Goal: Task Accomplishment & Management: Manage account settings

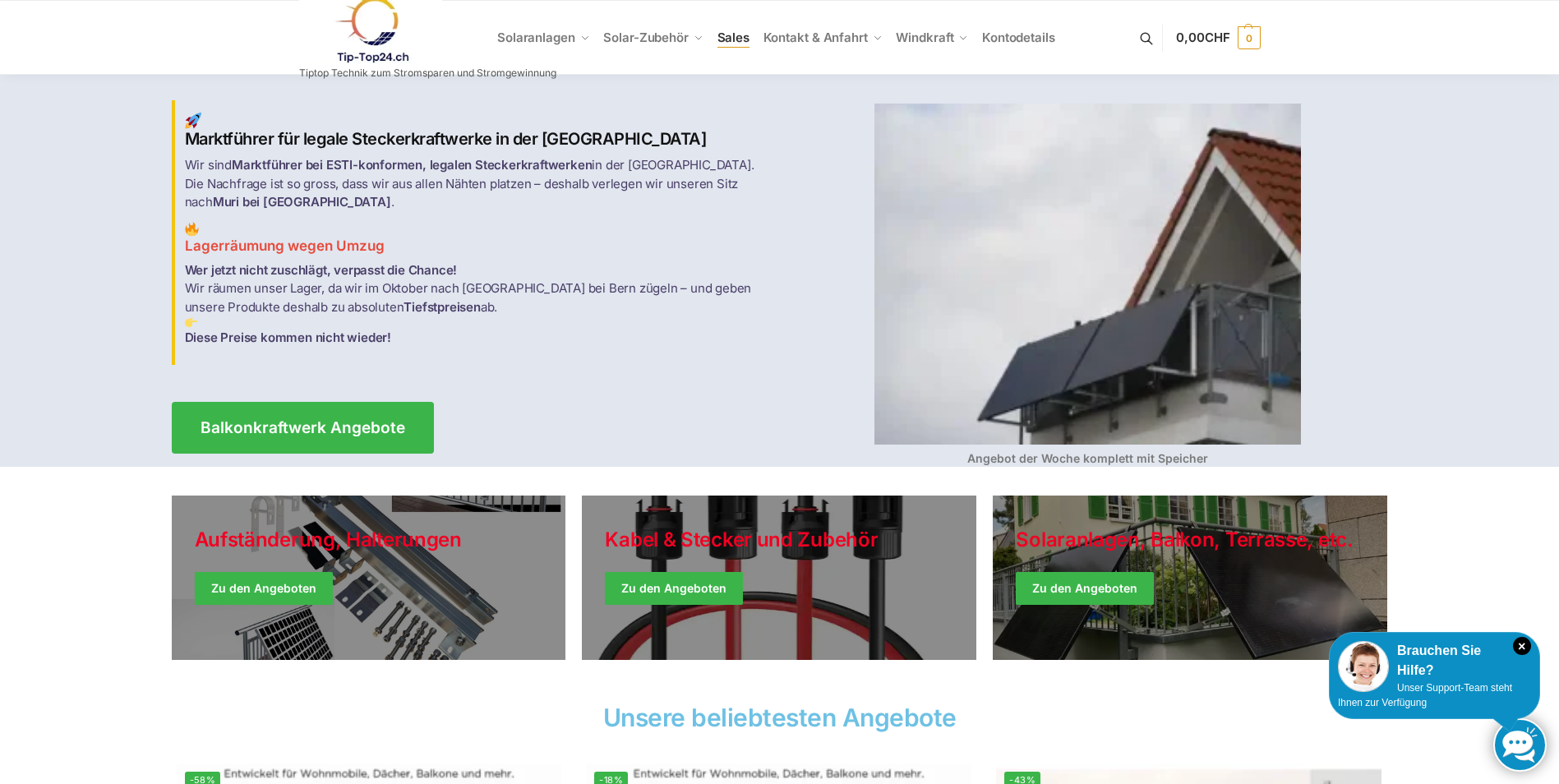
click at [718, 35] on span "Sales" at bounding box center [734, 38] width 33 height 16
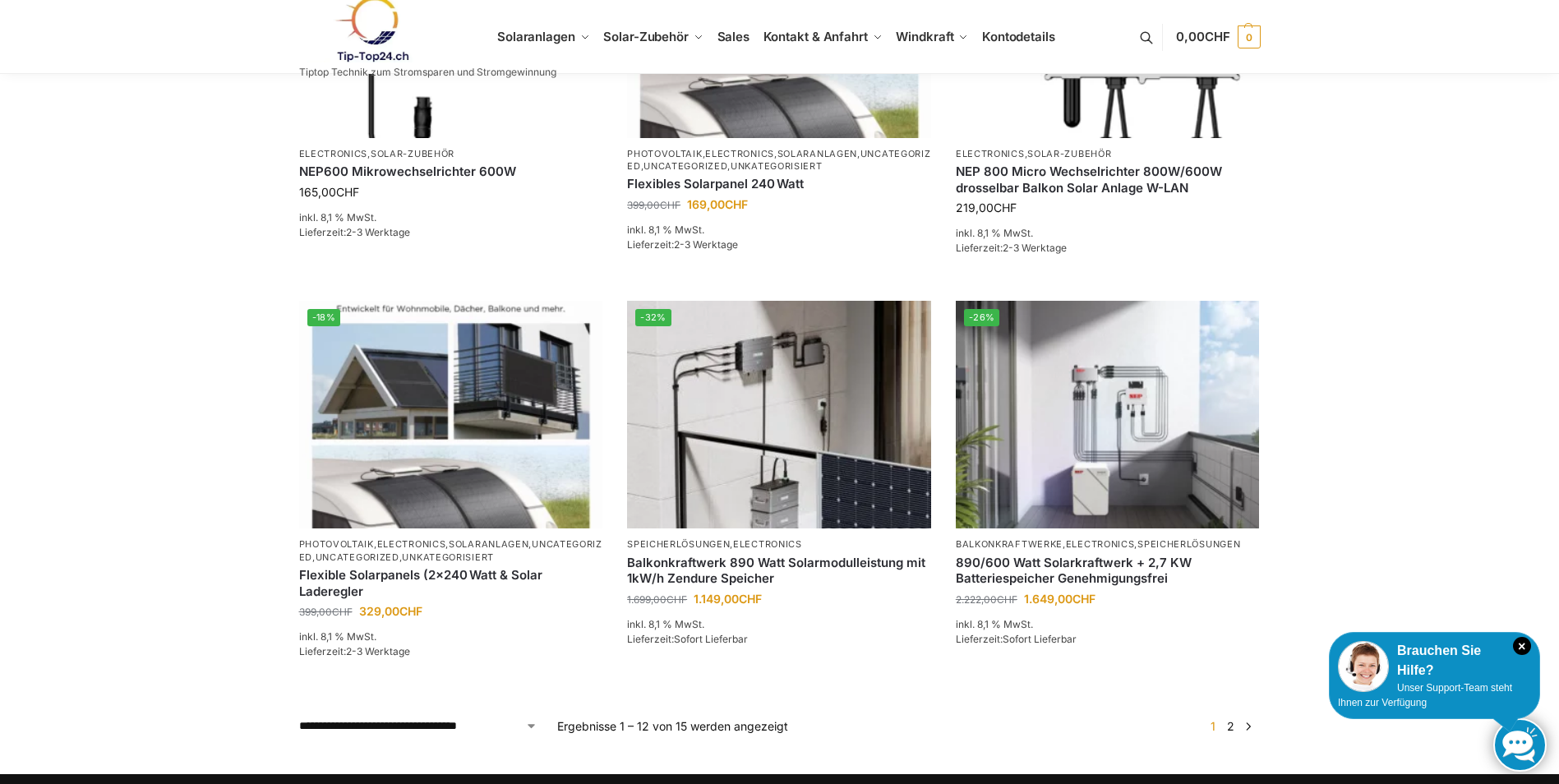
scroll to position [1315, 0]
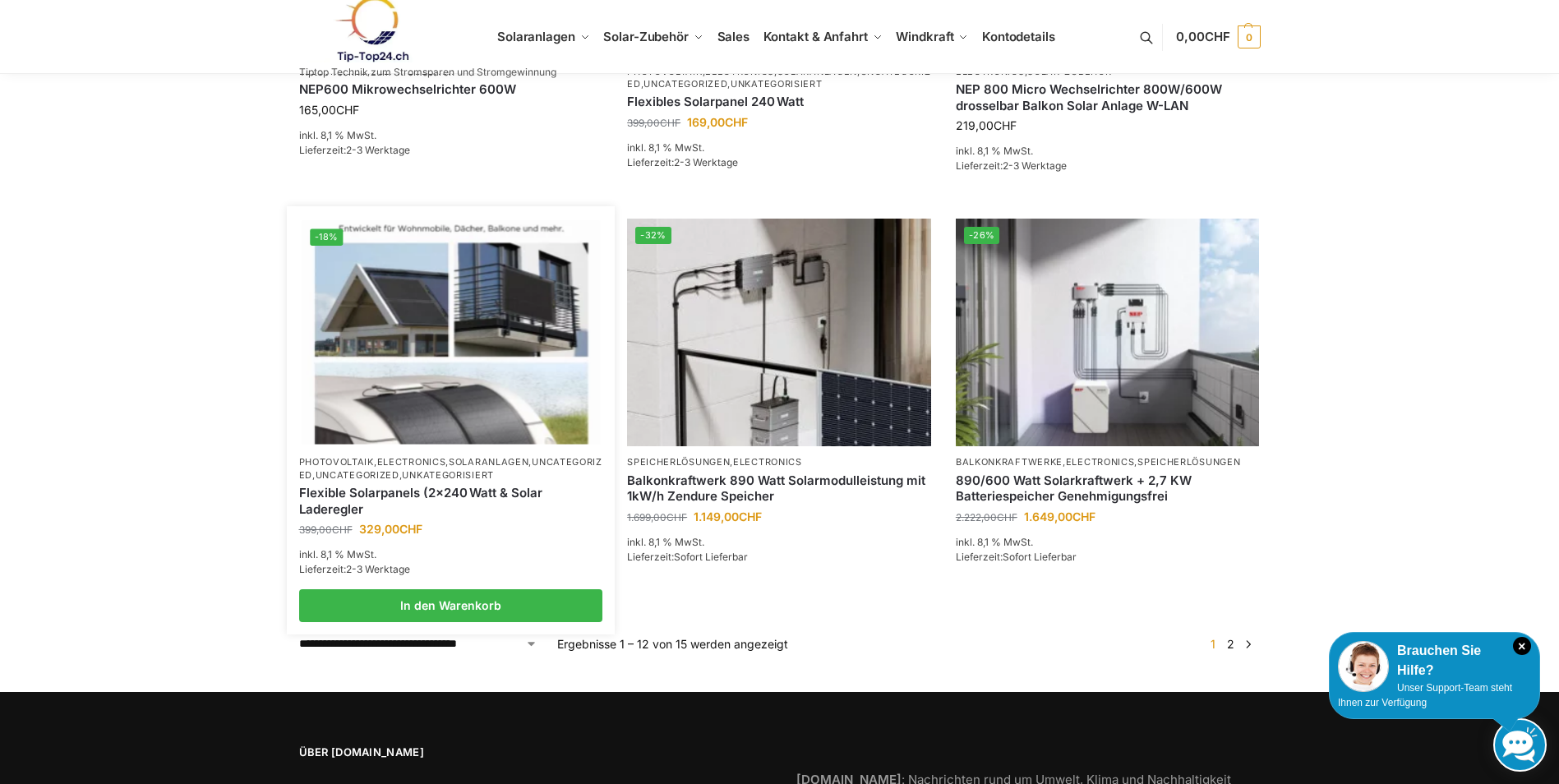
click at [373, 284] on img at bounding box center [451, 333] width 298 height 224
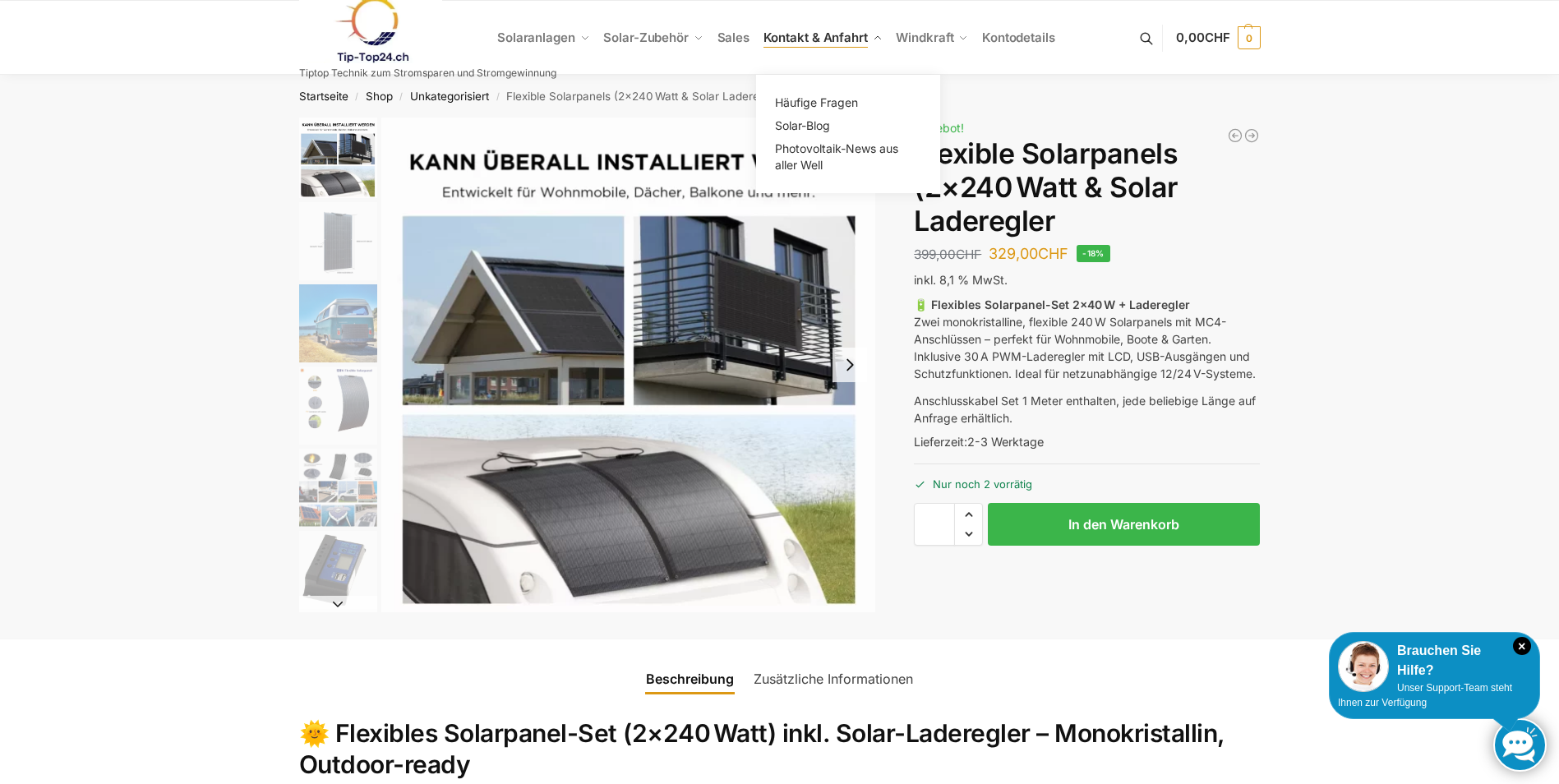
click at [804, 35] on span "Kontakt & Anfahrt" at bounding box center [816, 38] width 104 height 16
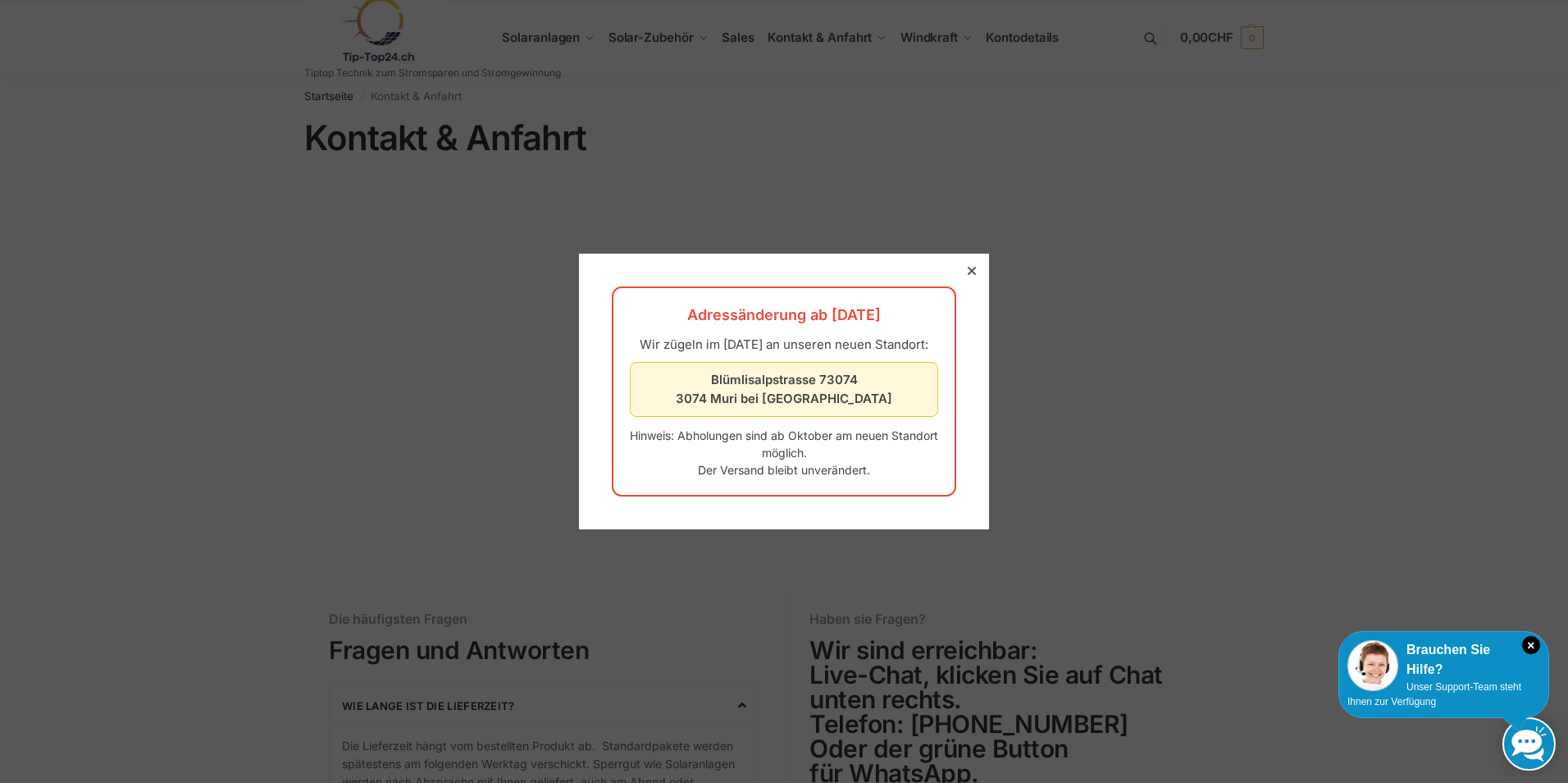
click at [965, 267] on div at bounding box center [972, 271] width 15 height 15
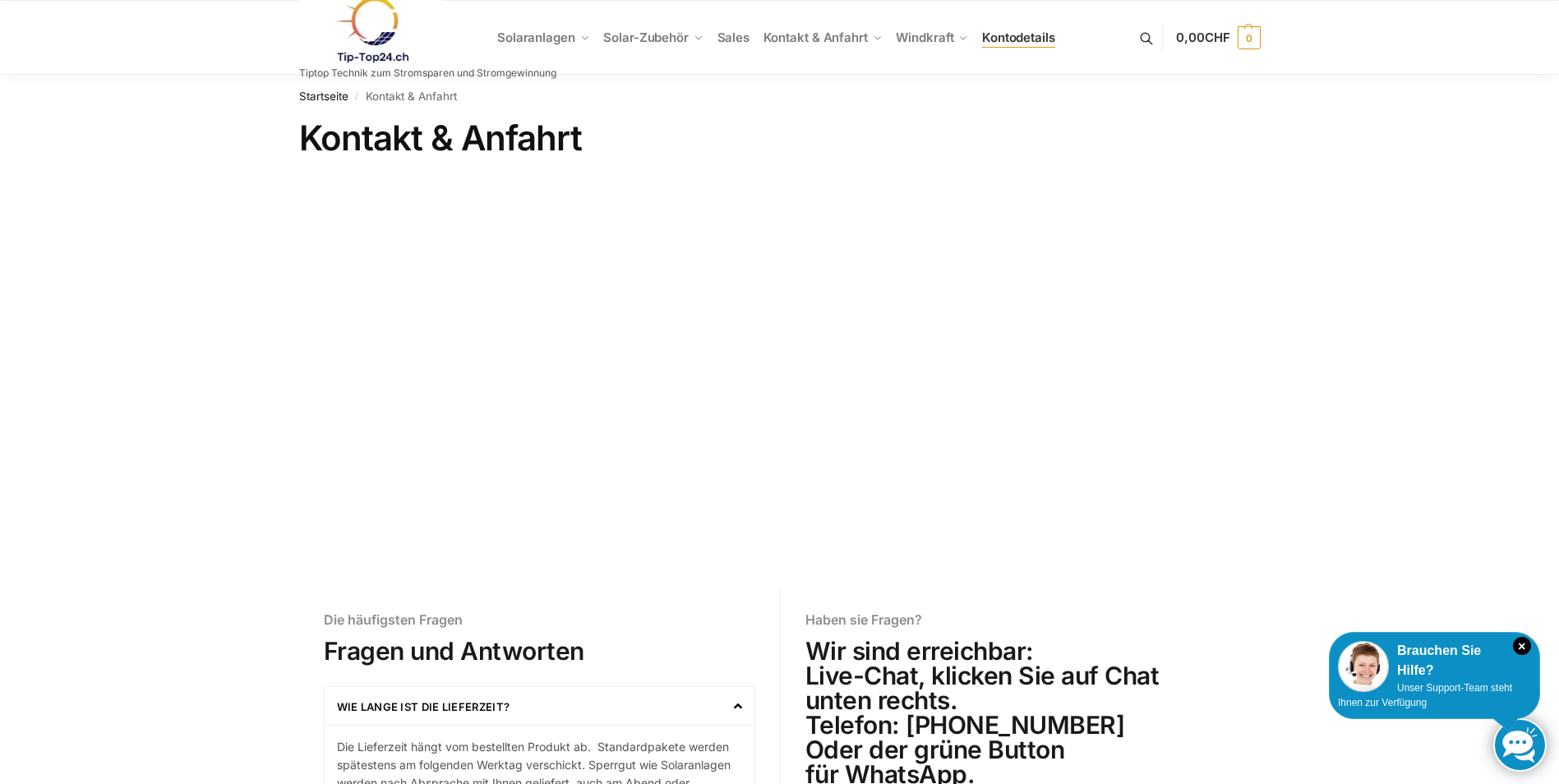
click at [1036, 39] on span "Kontodetails" at bounding box center [1018, 38] width 73 height 16
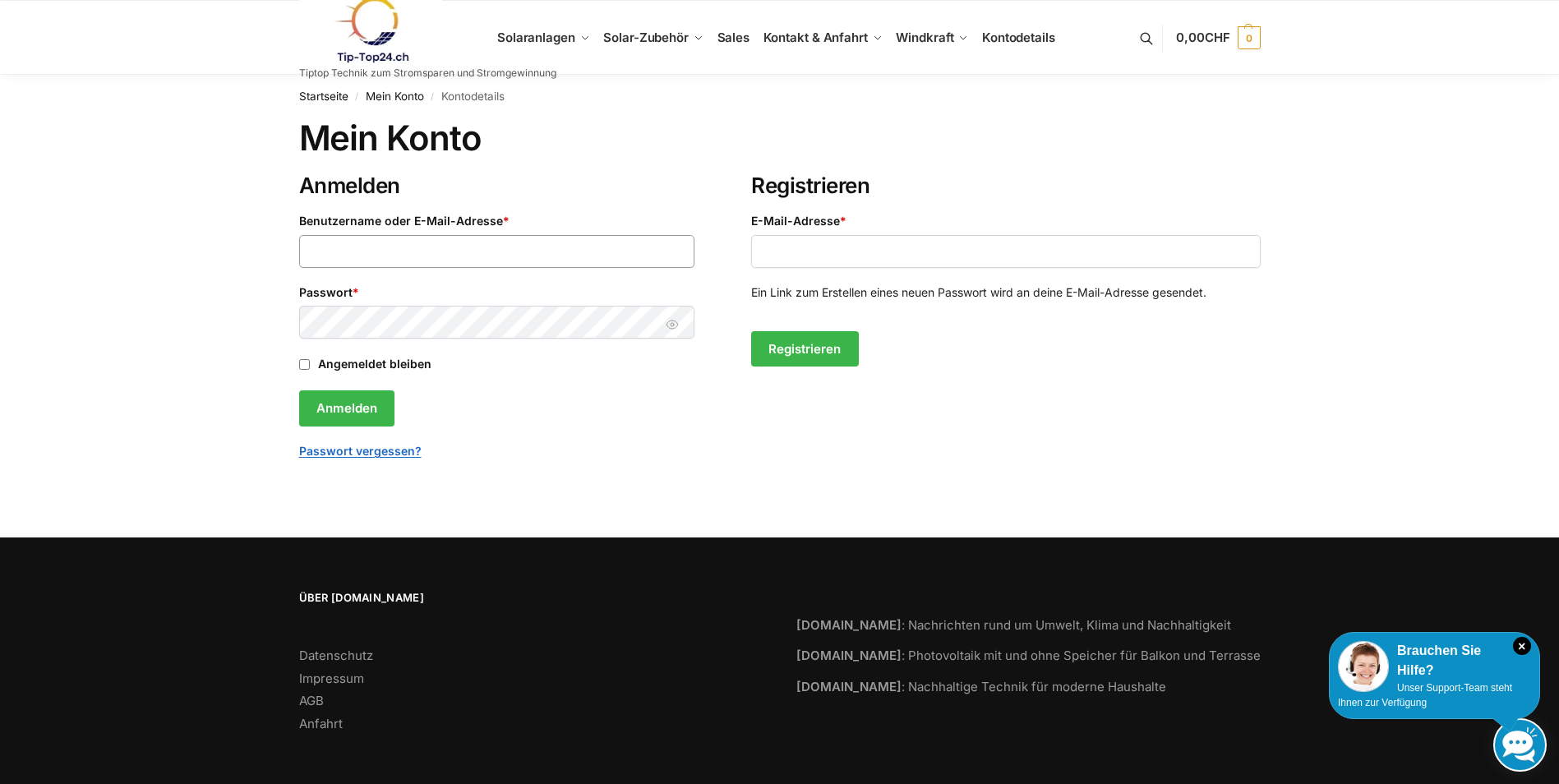
click at [361, 259] on input "Benutzername oder E-Mail-Adresse * Erforderlich" at bounding box center [497, 251] width 396 height 33
type input "**********"
click at [664, 325] on button "Passwort anzeigen" at bounding box center [672, 324] width 25 height 17
click at [362, 453] on link "Passwort vergessen?" at bounding box center [360, 451] width 122 height 14
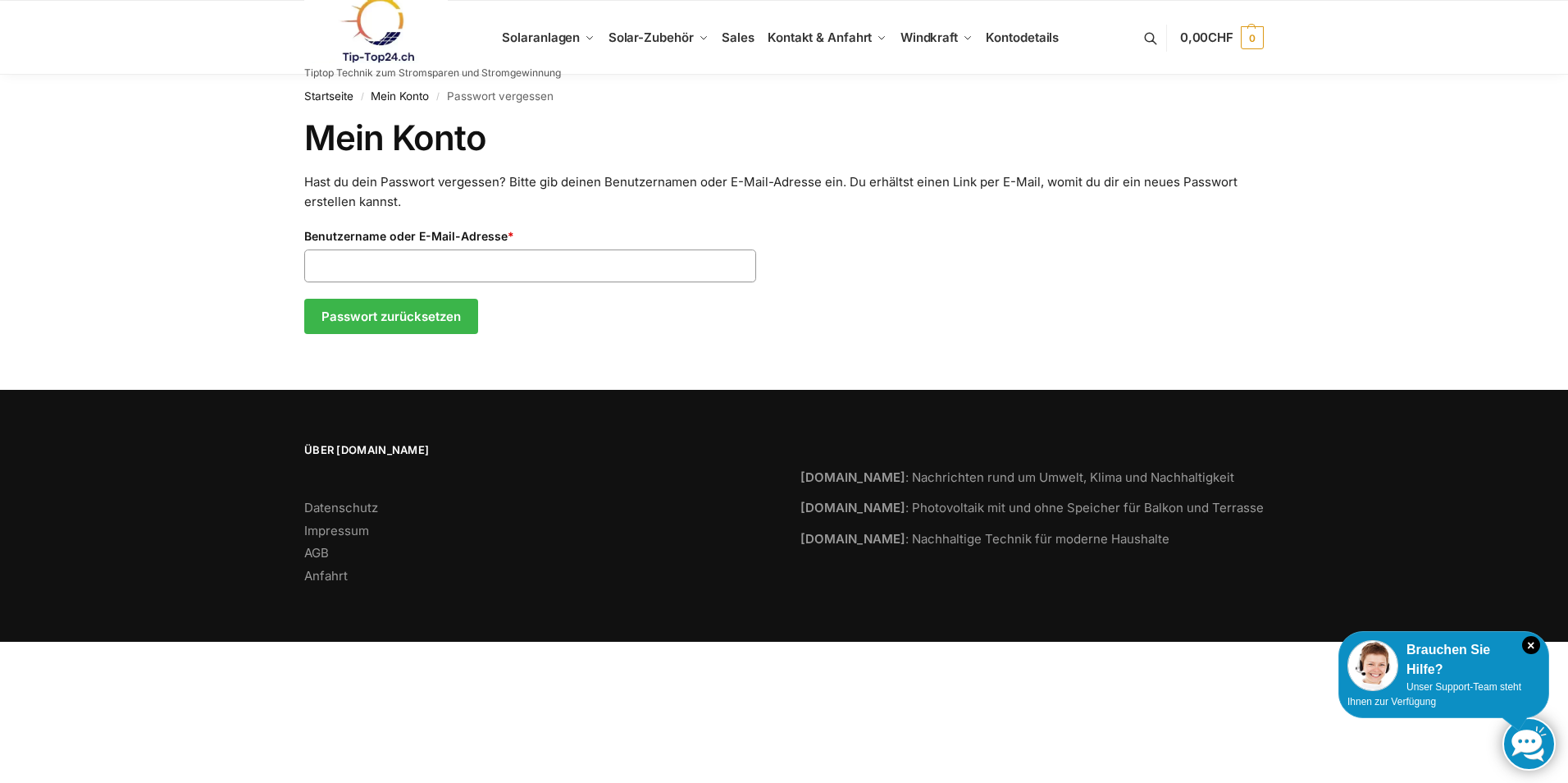
click at [341, 255] on input "Benutzername oder E-Mail-Adresse * Erforderlich" at bounding box center [530, 266] width 452 height 33
type input "**********"
click at [371, 328] on button "Passwort zurücksetzen" at bounding box center [391, 317] width 174 height 36
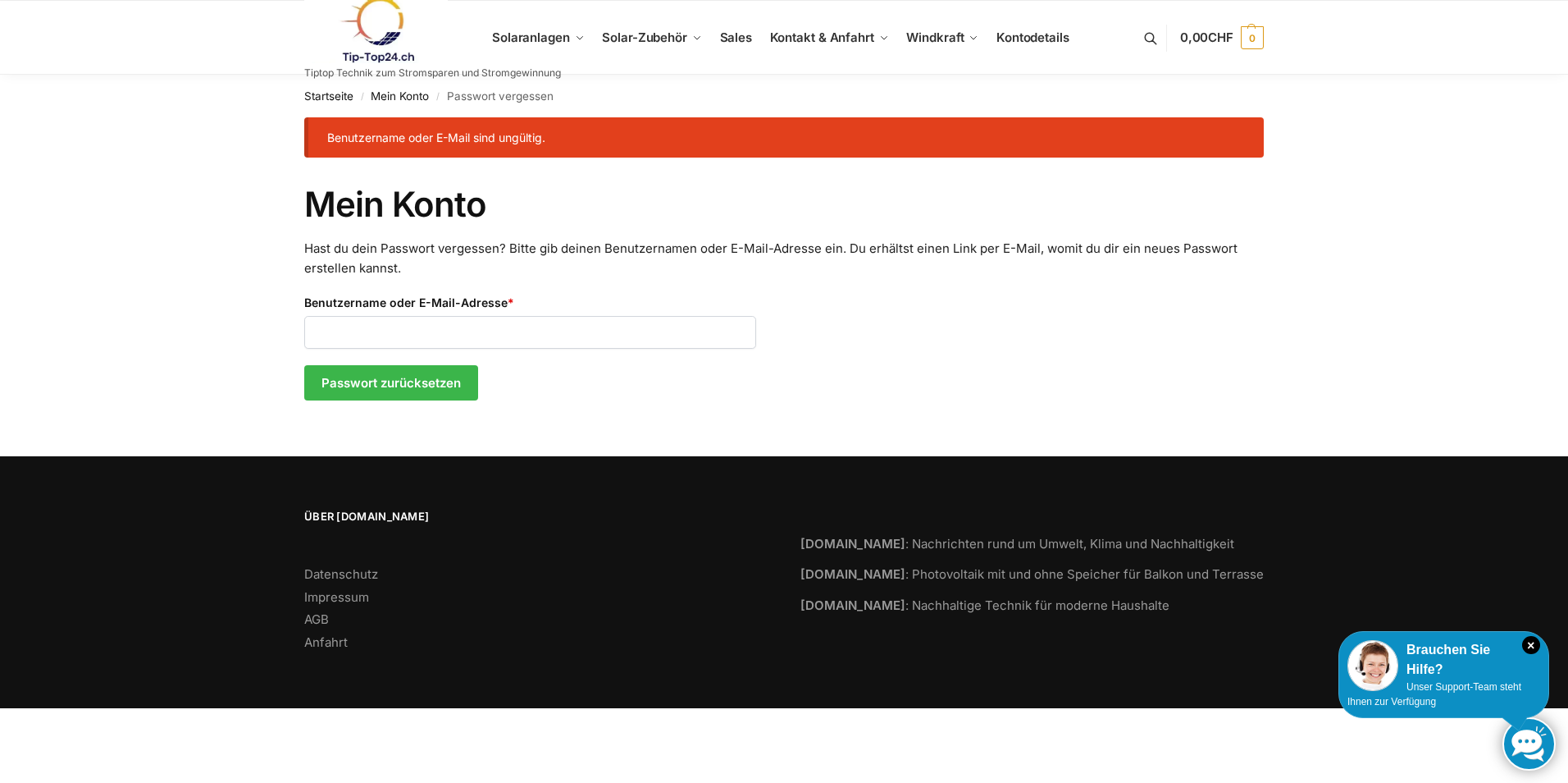
click at [372, 89] on nav "Startseite / Mein Konto / Passwort vergessen" at bounding box center [784, 96] width 960 height 43
click at [382, 90] on link "Mein Konto" at bounding box center [400, 96] width 58 height 13
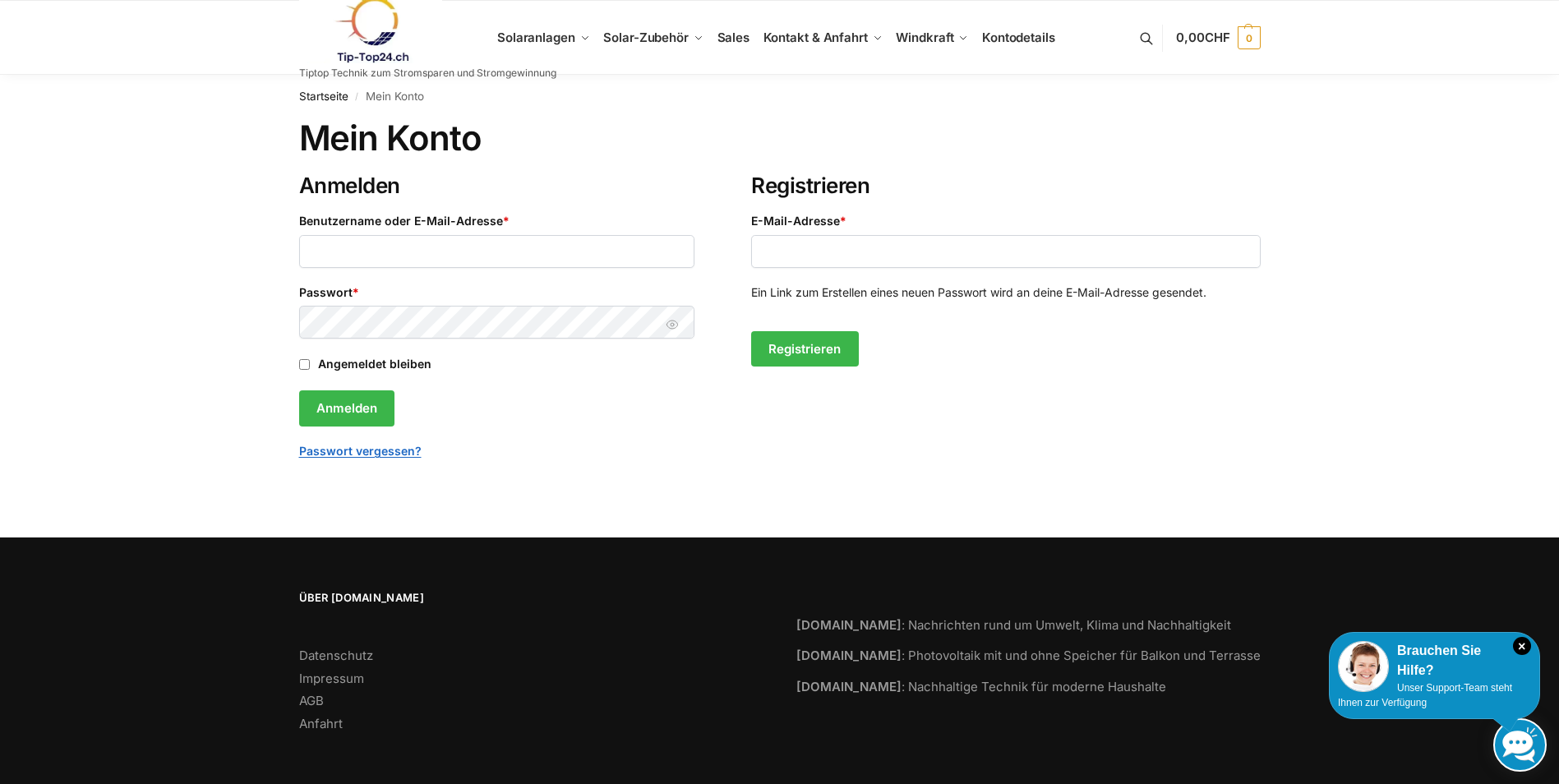
click at [1044, 504] on div "Startseite / Mein Konto Mein Konto Anmelden Benutzername oder E-Mail-Adresse * …" at bounding box center [779, 306] width 1559 height 463
click at [655, 36] on span "Solar-Zubehör" at bounding box center [645, 38] width 85 height 16
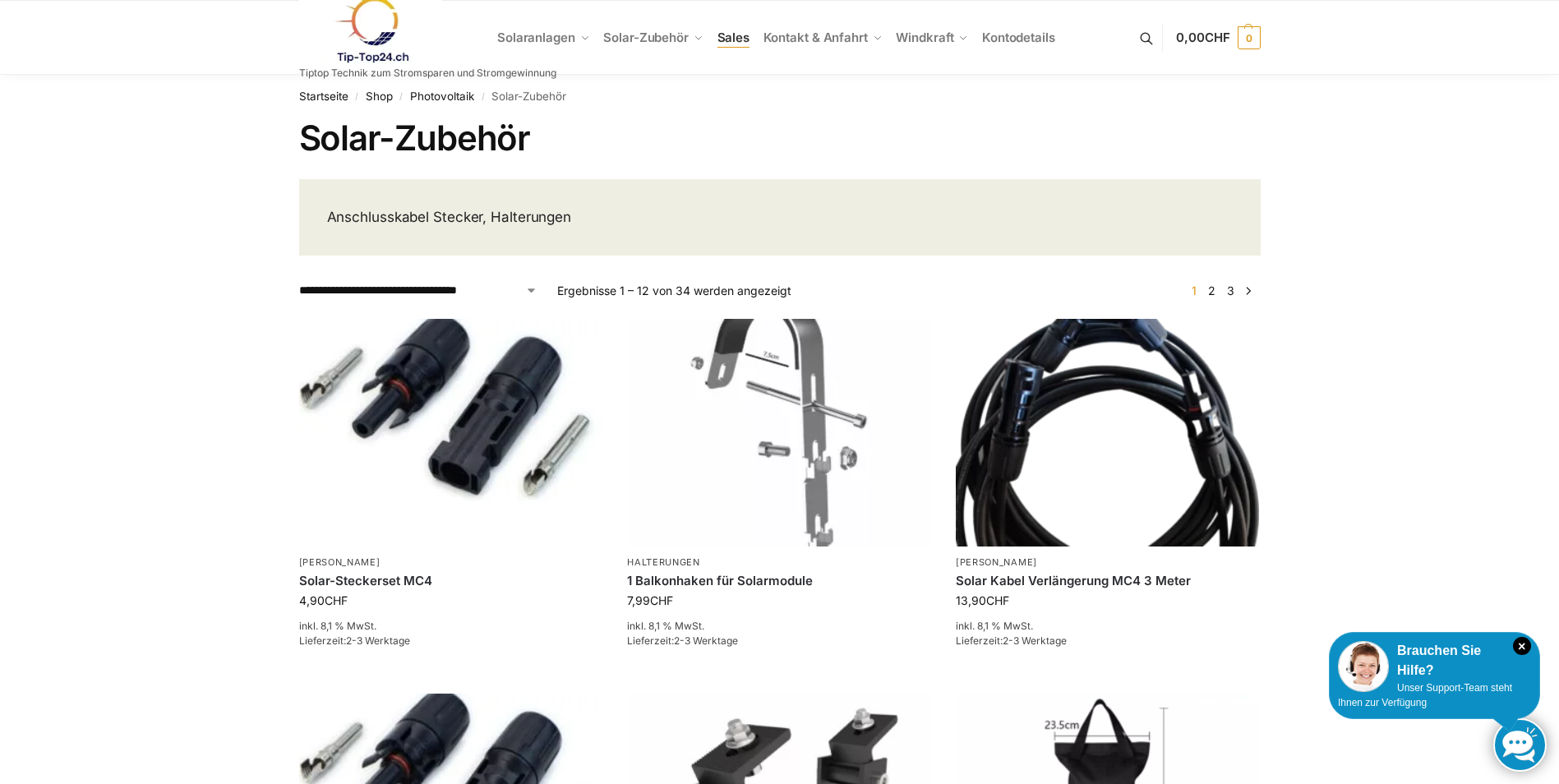
click at [743, 45] on span "Sales" at bounding box center [734, 38] width 33 height 16
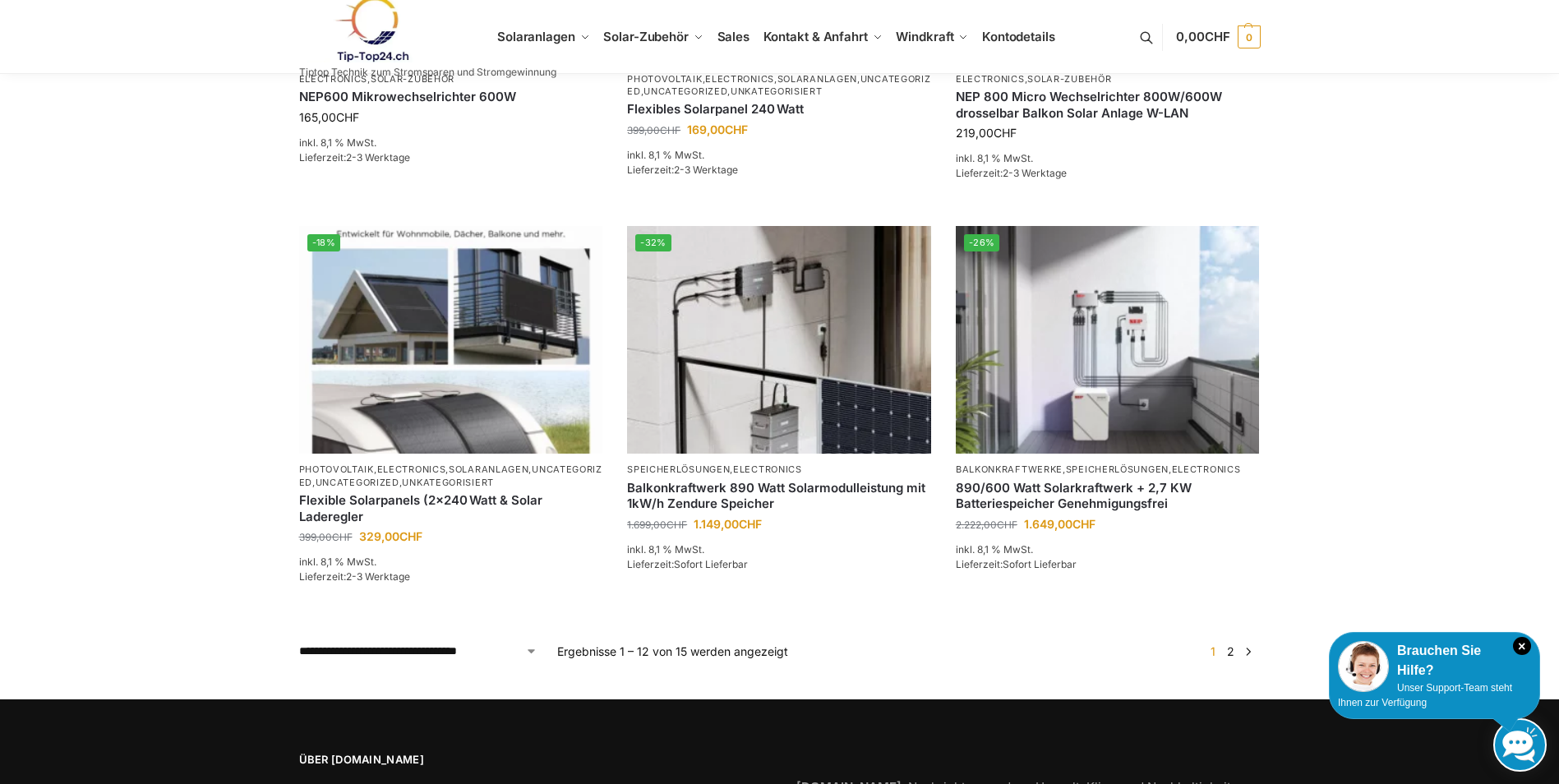
scroll to position [1315, 0]
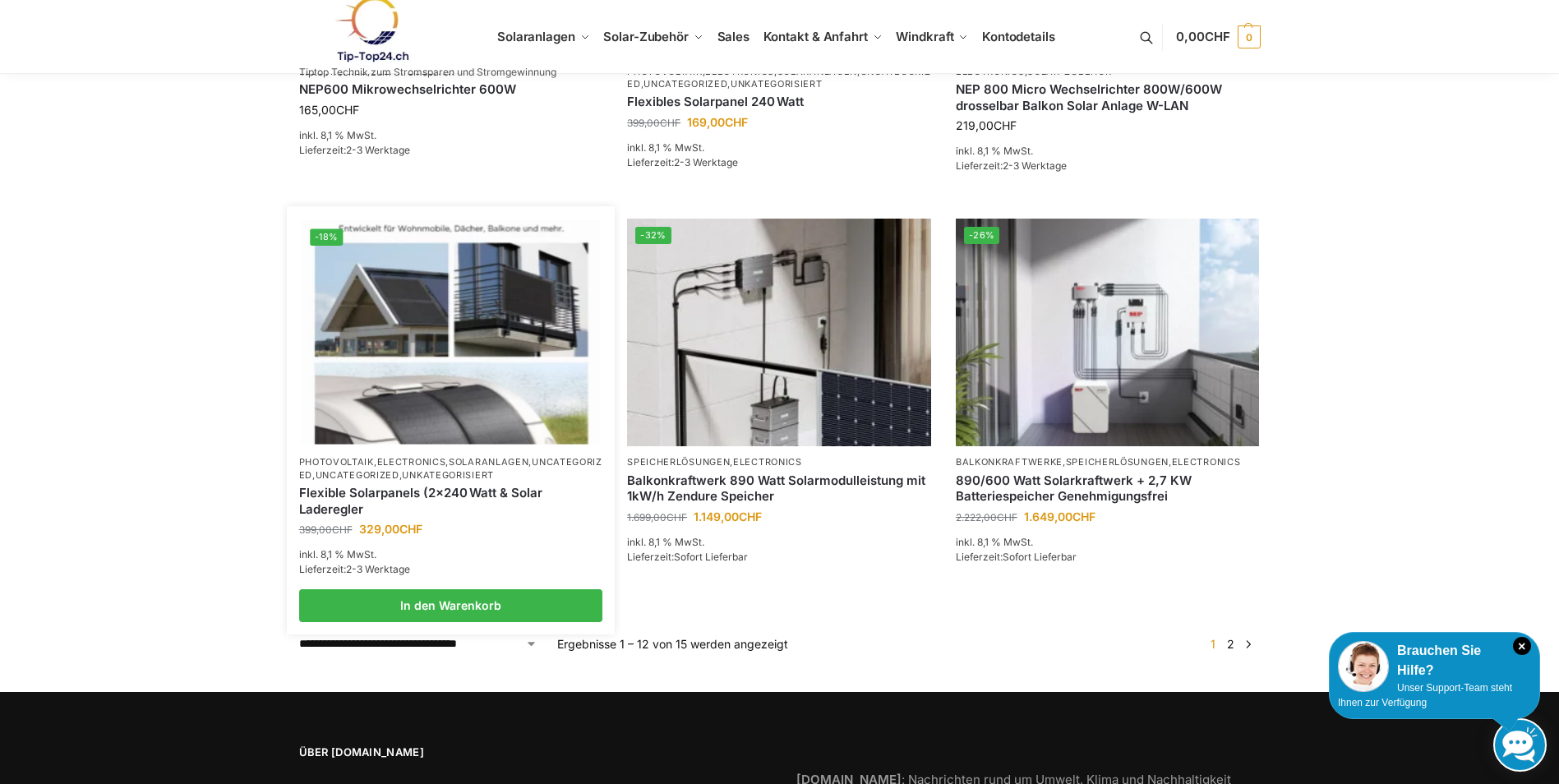
click at [399, 362] on img at bounding box center [451, 333] width 298 height 224
